Goal: Task Accomplishment & Management: Use online tool/utility

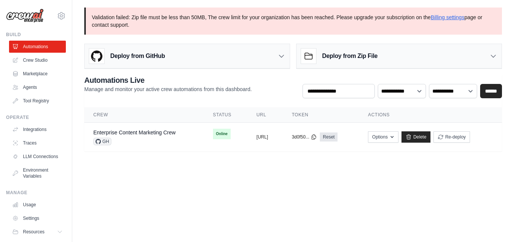
click at [350, 55] on h3 "Deploy from Zip File" at bounding box center [349, 56] width 55 height 9
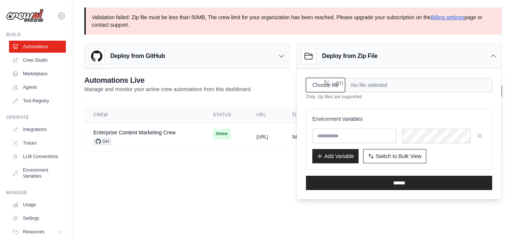
click at [334, 82] on input "Choose file" at bounding box center [325, 85] width 39 height 14
type input "**********"
click at [481, 139] on button "button" at bounding box center [480, 135] width 12 height 12
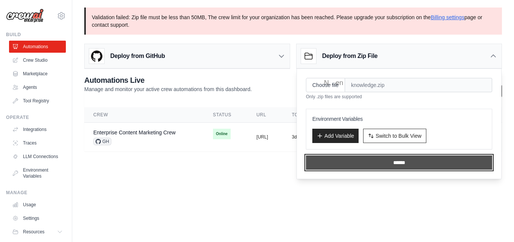
click at [384, 159] on input "******" at bounding box center [399, 162] width 186 height 14
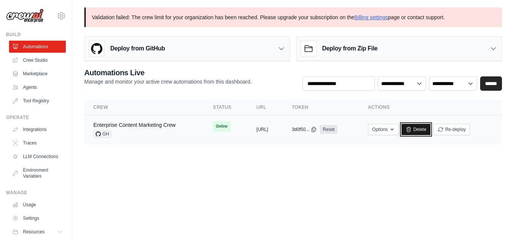
click at [412, 131] on icon at bounding box center [409, 129] width 6 height 6
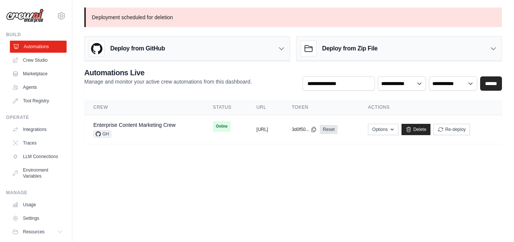
click at [36, 52] on link "Automations" at bounding box center [38, 47] width 57 height 12
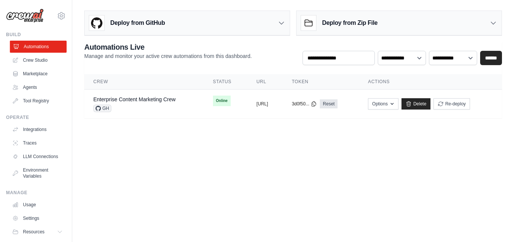
click at [46, 46] on link "Automations" at bounding box center [38, 47] width 57 height 12
click at [46, 46] on link "Automations" at bounding box center [37, 47] width 57 height 12
click at [345, 29] on div "Deploy from Zip File" at bounding box center [339, 22] width 76 height 15
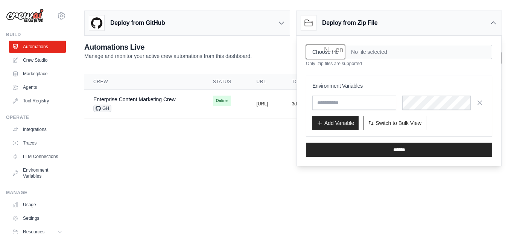
click at [341, 54] on input "Choose file" at bounding box center [325, 52] width 39 height 14
type input "**********"
click at [476, 106] on icon "button" at bounding box center [480, 103] width 8 height 8
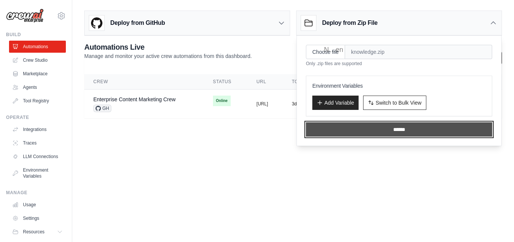
click at [400, 132] on input "******" at bounding box center [399, 129] width 186 height 14
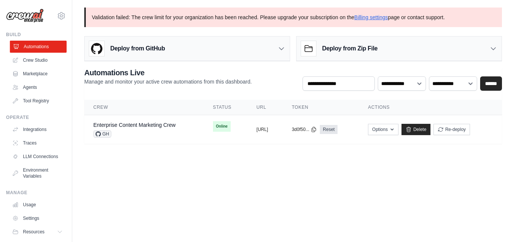
click at [30, 47] on link "Automations" at bounding box center [38, 47] width 57 height 12
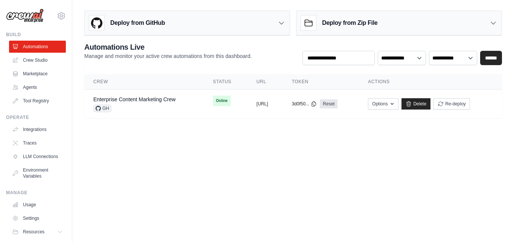
click at [30, 47] on link "Automations" at bounding box center [37, 47] width 57 height 12
click at [430, 103] on link "Delete" at bounding box center [415, 103] width 29 height 11
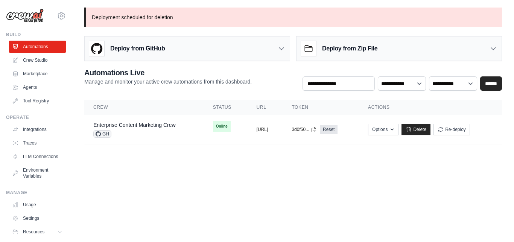
click at [36, 15] on img at bounding box center [25, 16] width 38 height 14
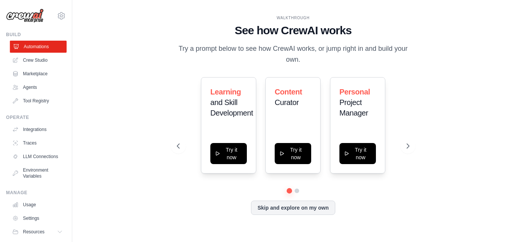
click at [40, 44] on link "Automations" at bounding box center [38, 47] width 57 height 12
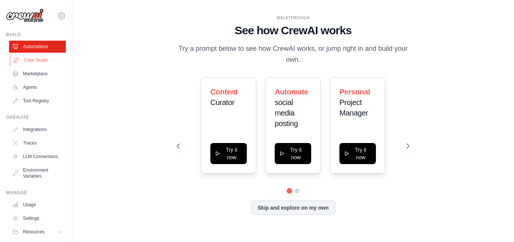
click at [37, 59] on link "Crew Studio" at bounding box center [38, 60] width 57 height 12
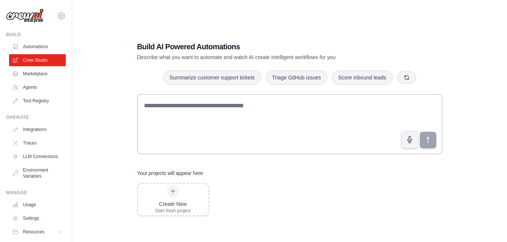
scroll to position [28, 0]
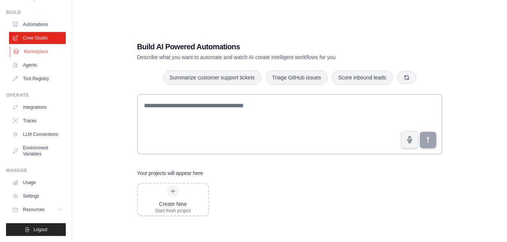
click at [34, 46] on link "Marketplace" at bounding box center [38, 52] width 57 height 12
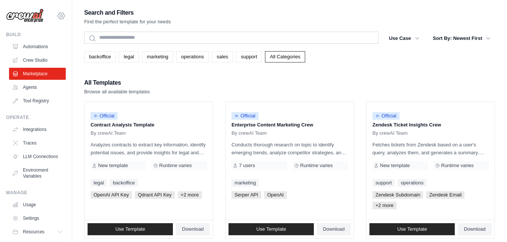
click at [57, 14] on icon at bounding box center [61, 15] width 9 height 9
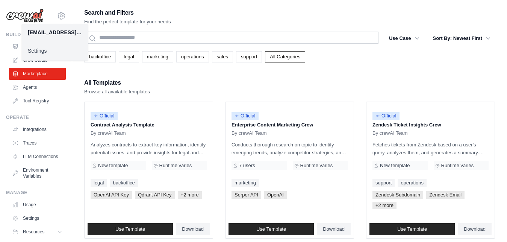
click at [33, 16] on img at bounding box center [25, 16] width 38 height 14
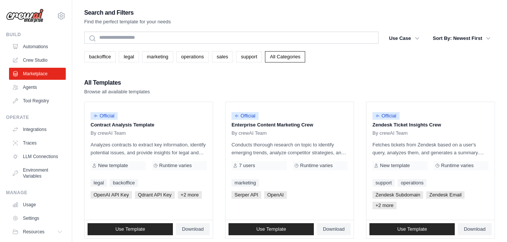
click at [33, 16] on img at bounding box center [25, 16] width 38 height 14
click at [33, 43] on link "Automations" at bounding box center [38, 47] width 57 height 12
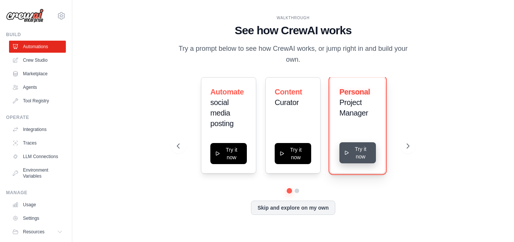
click at [358, 158] on button "Try it now" at bounding box center [357, 152] width 36 height 21
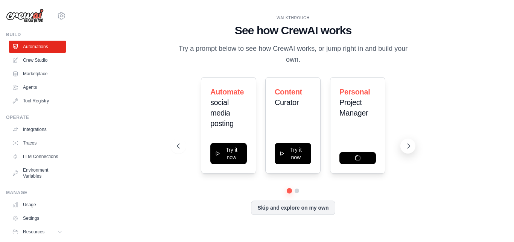
click at [408, 150] on button at bounding box center [407, 145] width 15 height 15
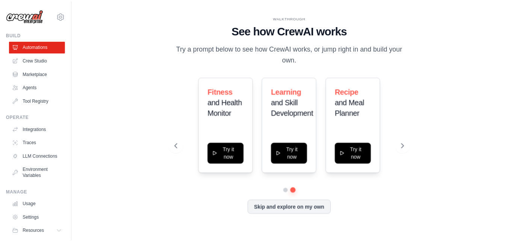
scroll to position [28, 0]
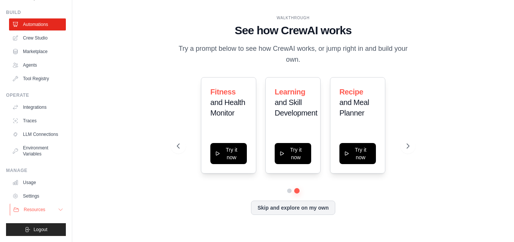
click at [30, 207] on span "Resources" at bounding box center [34, 210] width 21 height 6
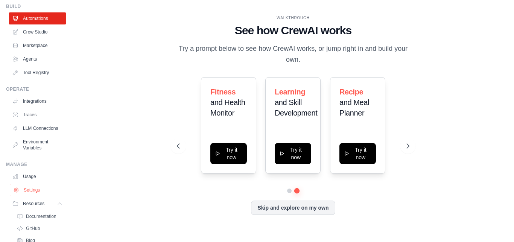
click at [30, 196] on link "Settings" at bounding box center [38, 190] width 57 height 12
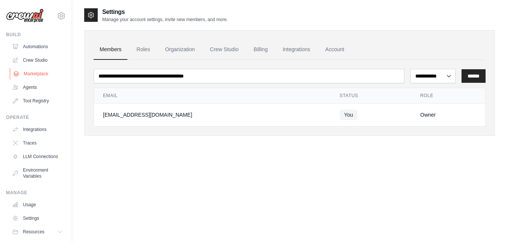
click at [47, 68] on link "Marketplace" at bounding box center [38, 74] width 57 height 12
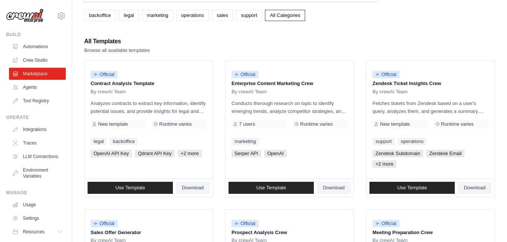
scroll to position [31, 0]
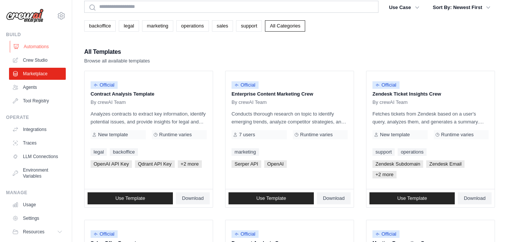
click at [30, 49] on link "Automations" at bounding box center [38, 47] width 57 height 12
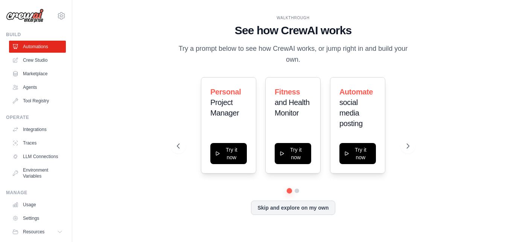
click at [30, 49] on link "Automations" at bounding box center [37, 47] width 57 height 12
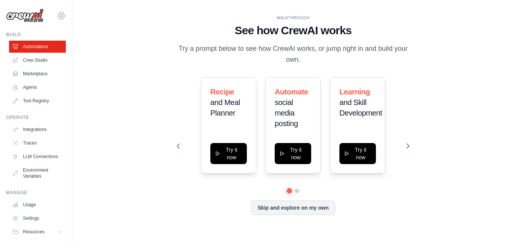
click at [58, 13] on icon at bounding box center [61, 15] width 7 height 6
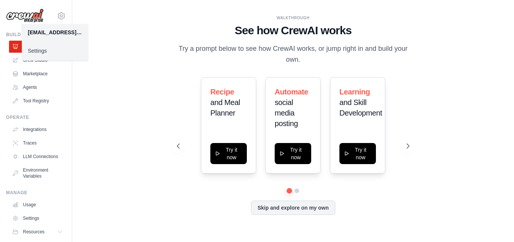
click at [37, 51] on link "Settings" at bounding box center [55, 51] width 66 height 14
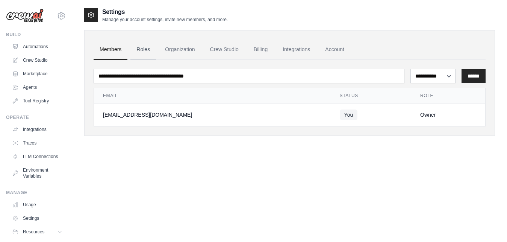
click at [142, 51] on link "Roles" at bounding box center [144, 49] width 26 height 20
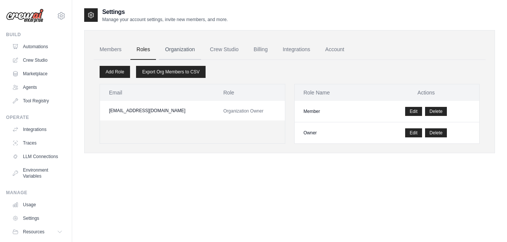
click at [183, 51] on link "Organization" at bounding box center [180, 49] width 42 height 20
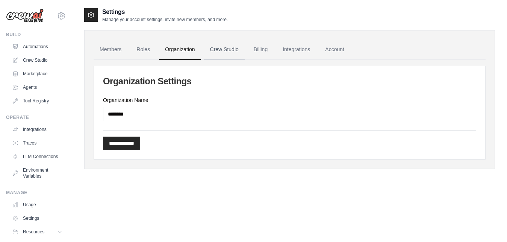
click at [211, 54] on link "Crew Studio" at bounding box center [224, 49] width 41 height 20
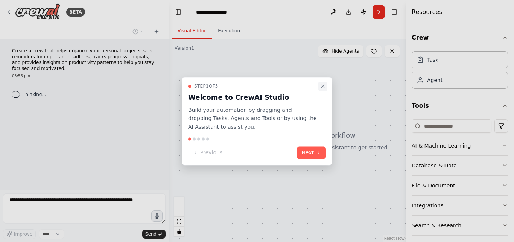
click at [319, 89] on button "Close walkthrough" at bounding box center [322, 86] width 9 height 9
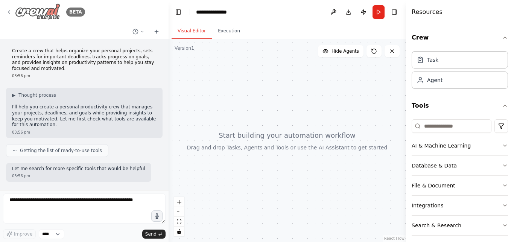
click at [53, 20] on img at bounding box center [37, 11] width 45 height 17
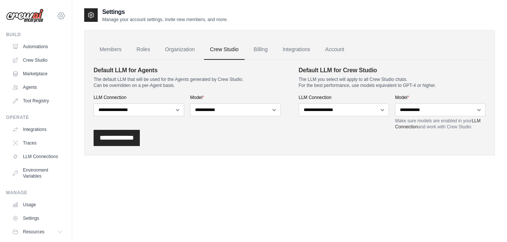
click at [57, 19] on icon at bounding box center [61, 15] width 9 height 9
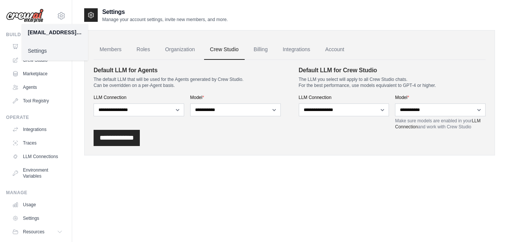
click at [41, 52] on link "Settings" at bounding box center [55, 51] width 66 height 14
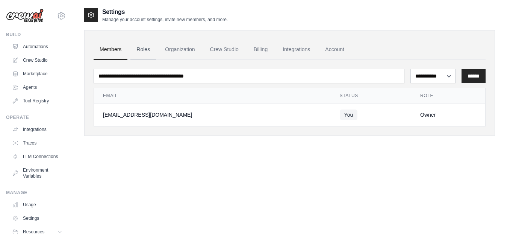
click at [144, 48] on link "Roles" at bounding box center [144, 49] width 26 height 20
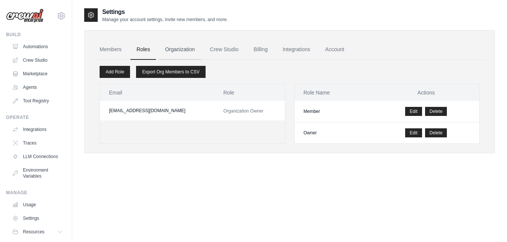
click at [173, 49] on link "Organization" at bounding box center [180, 49] width 42 height 20
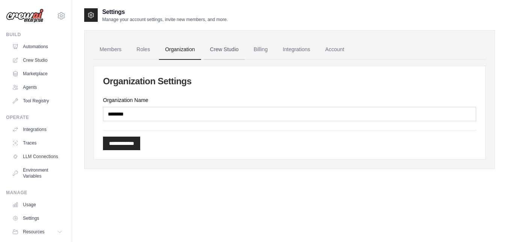
click at [229, 51] on link "Crew Studio" at bounding box center [224, 49] width 41 height 20
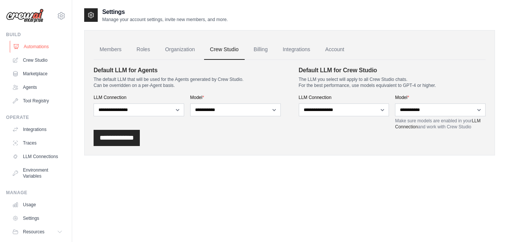
click at [40, 49] on link "Automations" at bounding box center [38, 47] width 57 height 12
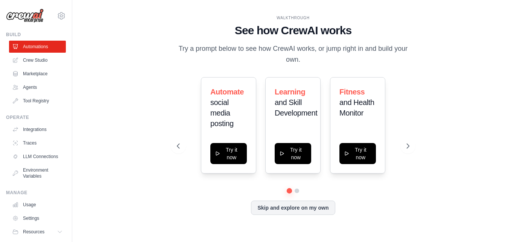
click at [421, 88] on div "WALKTHROUGH See how [PERSON_NAME] works Try a prompt below to see how [PERSON_N…" at bounding box center [293, 121] width 418 height 227
click at [410, 149] on icon at bounding box center [409, 146] width 8 height 8
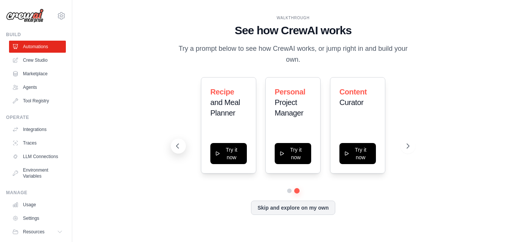
click at [182, 146] on button at bounding box center [178, 145] width 15 height 15
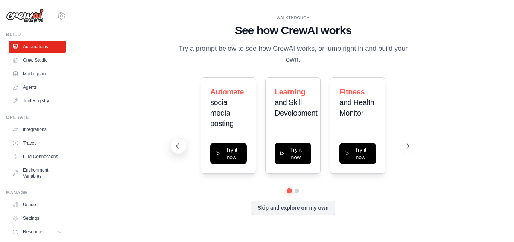
click at [182, 146] on button at bounding box center [178, 145] width 15 height 15
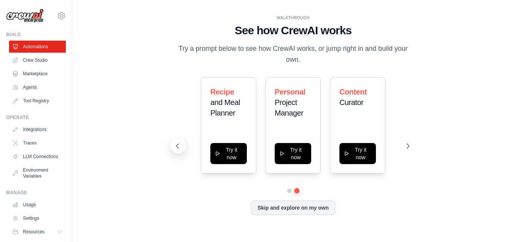
click at [182, 146] on button at bounding box center [178, 145] width 15 height 15
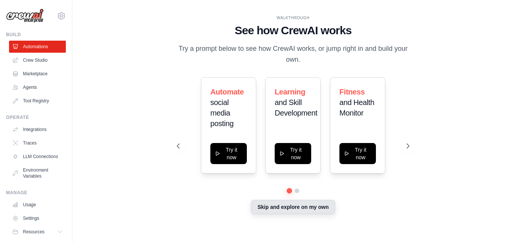
click at [301, 206] on button "Skip and explore on my own" at bounding box center [293, 207] width 84 height 14
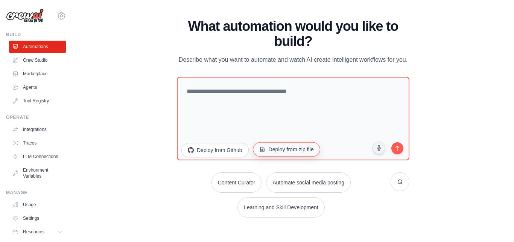
click at [291, 149] on button "Deploy from zip file" at bounding box center [286, 149] width 67 height 14
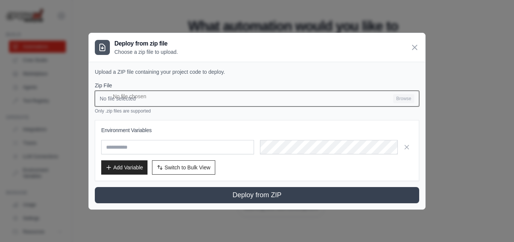
click at [129, 99] on input "No file selected Browse" at bounding box center [257, 99] width 324 height 16
type input "**********"
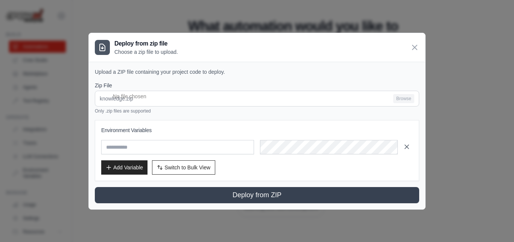
click at [410, 147] on icon "button" at bounding box center [407, 147] width 8 height 8
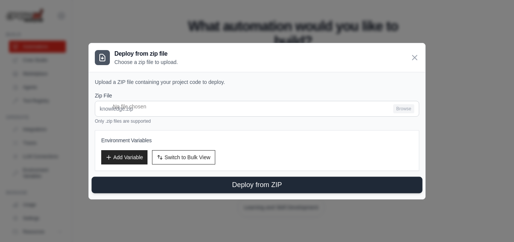
click at [246, 185] on button "Deploy from ZIP" at bounding box center [256, 184] width 331 height 17
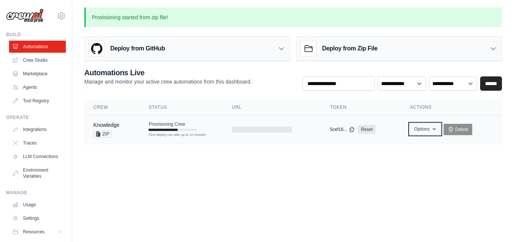
click at [421, 130] on button "Options" at bounding box center [425, 128] width 30 height 11
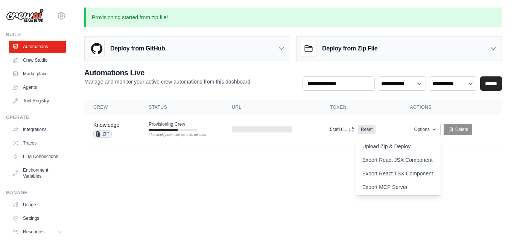
click at [452, 161] on body "[EMAIL_ADDRESS][DOMAIN_NAME] Settings Build Automations Crew Studio" at bounding box center [257, 121] width 514 height 242
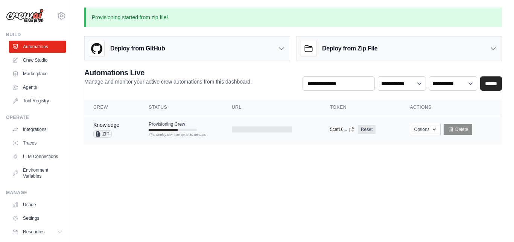
click at [195, 136] on div "First deploy can take up to 10 minutes" at bounding box center [173, 134] width 48 height 5
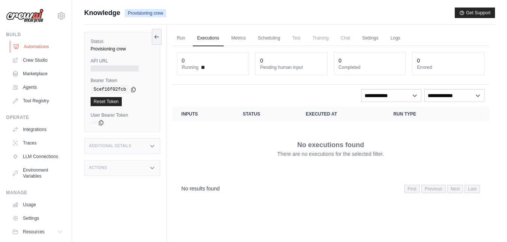
click at [38, 47] on link "Automations" at bounding box center [38, 47] width 57 height 12
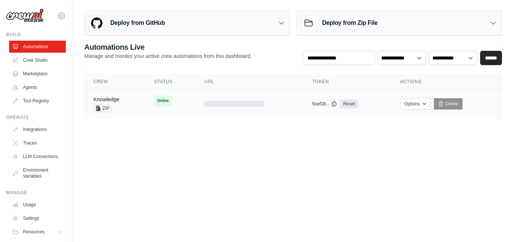
click at [113, 101] on link "Knowledge" at bounding box center [106, 99] width 26 height 6
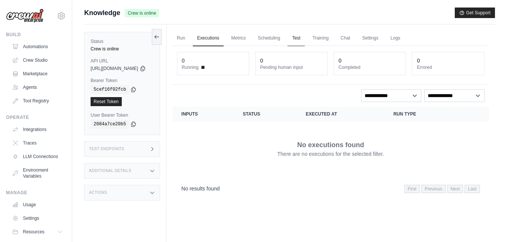
click at [305, 40] on link "Test" at bounding box center [296, 38] width 17 height 16
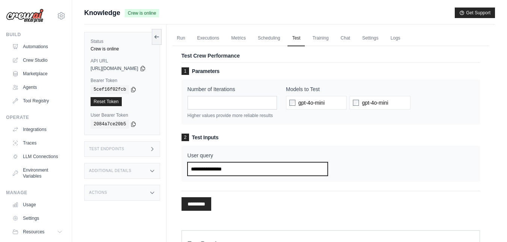
click at [244, 170] on input "User query" at bounding box center [258, 169] width 140 height 14
type input "*"
type input "**********"
click at [182, 197] on input "*********" at bounding box center [197, 204] width 30 height 14
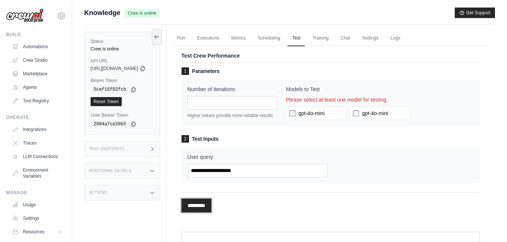
click at [211, 202] on input "*********" at bounding box center [197, 206] width 30 height 14
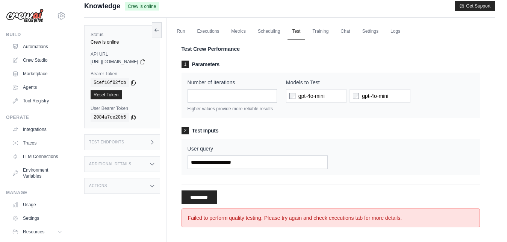
scroll to position [4, 0]
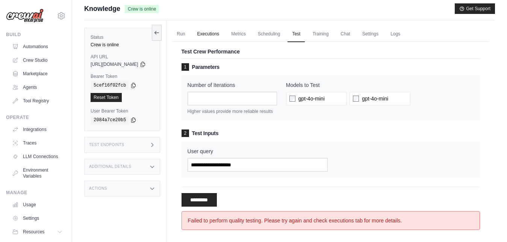
click at [224, 32] on link "Executions" at bounding box center [208, 34] width 31 height 16
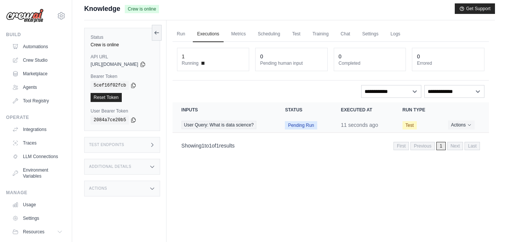
click at [308, 125] on span "Pending Run" at bounding box center [301, 125] width 32 height 8
click at [465, 125] on button "Actions" at bounding box center [459, 124] width 27 height 9
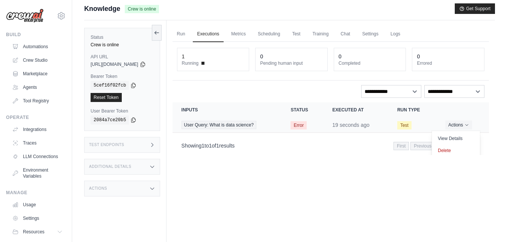
click at [306, 127] on span "Error" at bounding box center [299, 125] width 16 height 8
click at [405, 35] on link "Logs" at bounding box center [395, 34] width 19 height 16
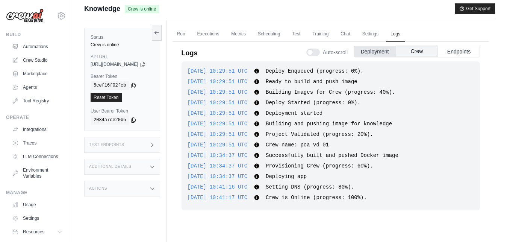
click at [413, 51] on button "Crew" at bounding box center [417, 51] width 42 height 11
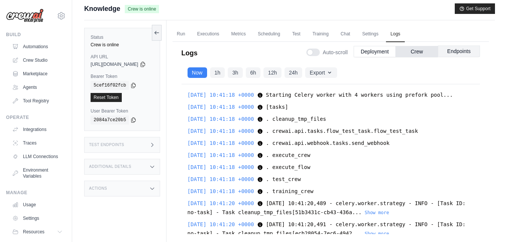
scroll to position [1512, 0]
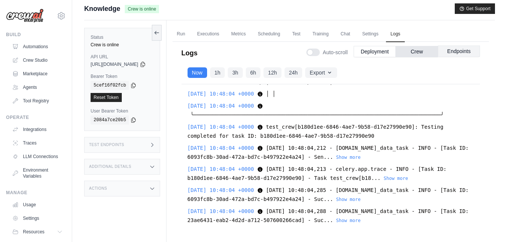
click at [454, 51] on button "Endpoints" at bounding box center [459, 51] width 42 height 11
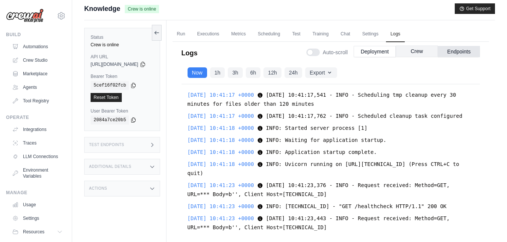
scroll to position [1702, 0]
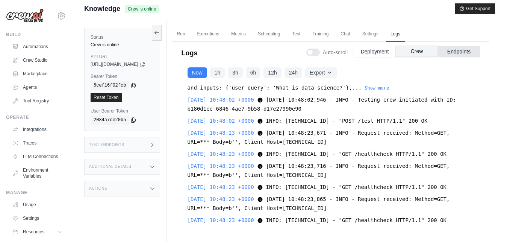
click at [419, 51] on button "Crew" at bounding box center [417, 51] width 42 height 11
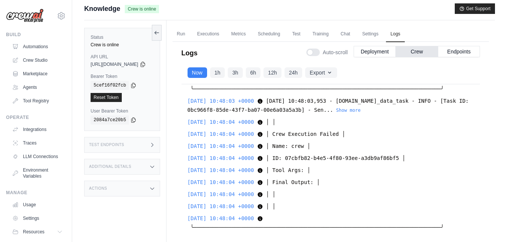
scroll to position [1252, 0]
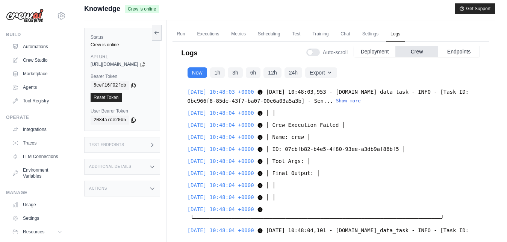
click at [361, 104] on button "Show more" at bounding box center [348, 101] width 24 height 6
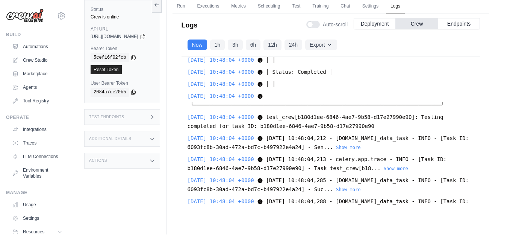
scroll to position [0, 0]
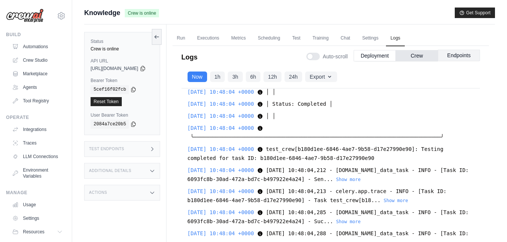
click at [457, 57] on button "Endpoints" at bounding box center [459, 55] width 42 height 11
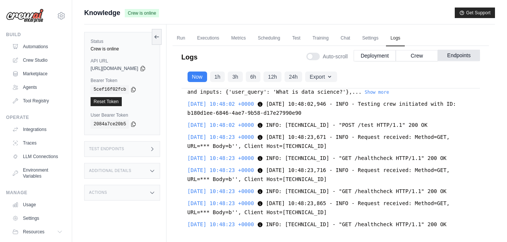
scroll to position [1702, 0]
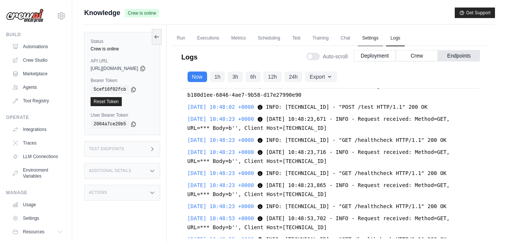
click at [380, 41] on link "Settings" at bounding box center [370, 38] width 25 height 16
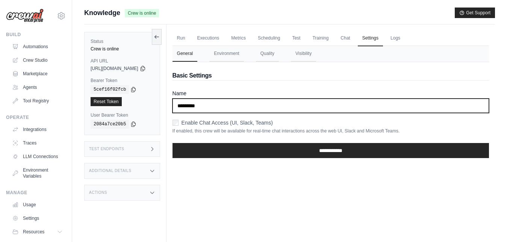
click at [210, 107] on input "*********" at bounding box center [331, 106] width 317 height 14
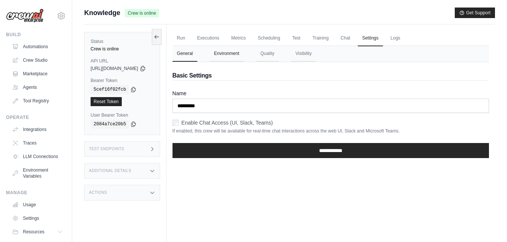
click at [240, 55] on button "Environment" at bounding box center [227, 54] width 34 height 16
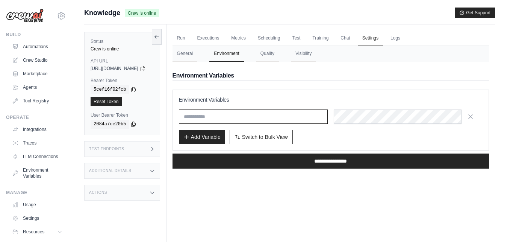
click at [220, 114] on input "text" at bounding box center [253, 116] width 149 height 14
type input "**********"
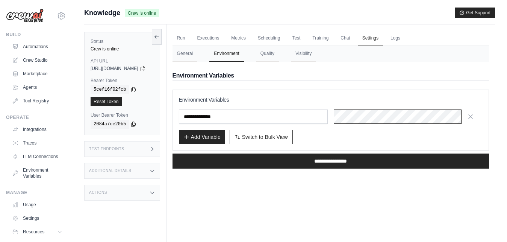
click at [352, 119] on div at bounding box center [408, 116] width 149 height 14
click at [146, 67] on icon at bounding box center [143, 68] width 6 height 6
click at [117, 90] on code "5cef16f02fcb" at bounding box center [110, 89] width 38 height 9
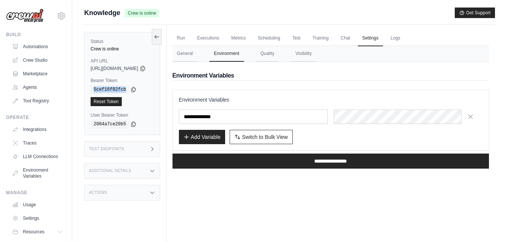
click at [117, 90] on code "5cef16f02fcb" at bounding box center [110, 89] width 38 height 9
click at [36, 50] on link "Automations" at bounding box center [38, 47] width 57 height 12
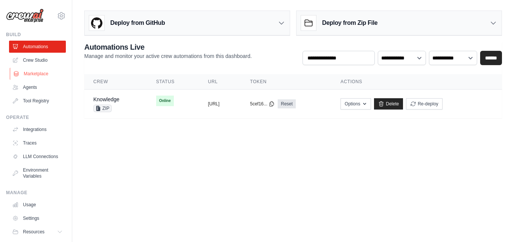
click at [35, 71] on link "Marketplace" at bounding box center [38, 74] width 57 height 12
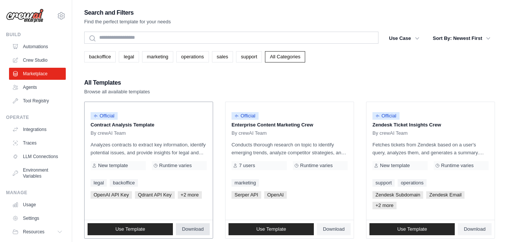
click at [191, 230] on span "Download" at bounding box center [193, 229] width 22 height 6
